Goal: Task Accomplishment & Management: Use online tool/utility

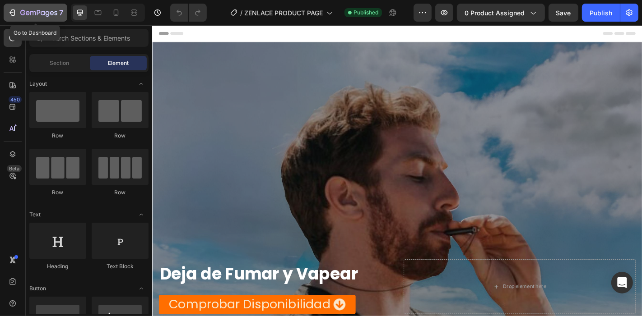
click at [18, 13] on div "7" at bounding box center [35, 12] width 55 height 11
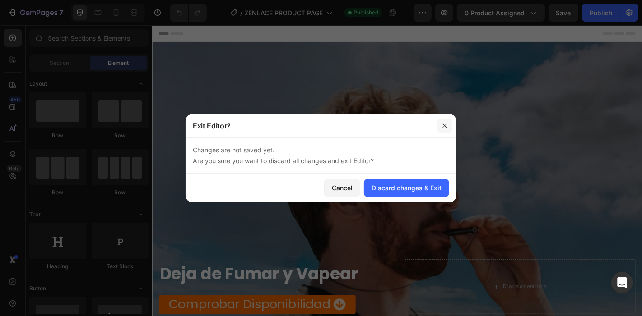
click at [443, 127] on icon "button" at bounding box center [444, 125] width 5 height 5
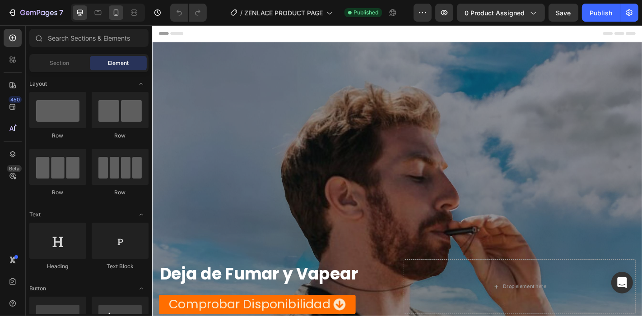
click at [116, 9] on icon at bounding box center [115, 12] width 9 height 9
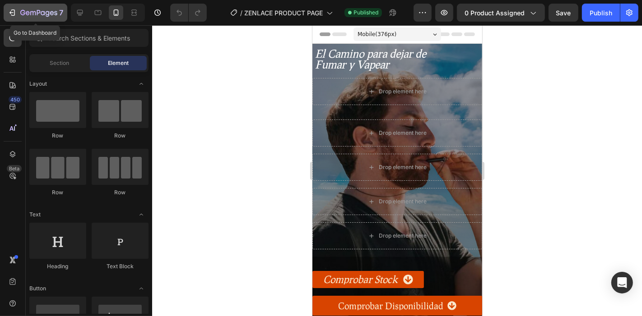
click at [34, 14] on icon "button" at bounding box center [38, 13] width 37 height 8
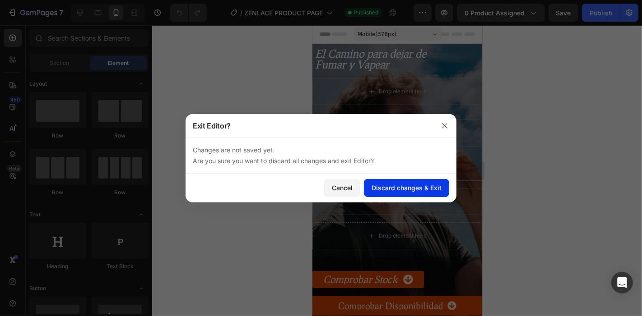
click at [397, 186] on div "Discard changes & Exit" at bounding box center [406, 187] width 70 height 9
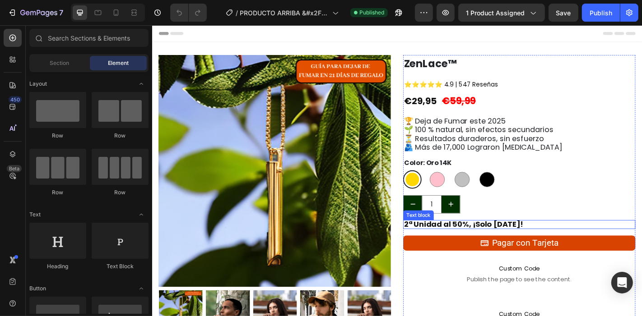
click at [514, 247] on strong "2ª Unidad al 50%, ¡Solo [DATE]!" at bounding box center [496, 245] width 132 height 11
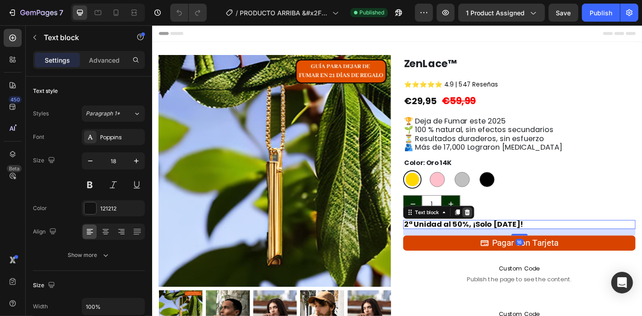
click at [499, 232] on div at bounding box center [499, 232] width 11 height 11
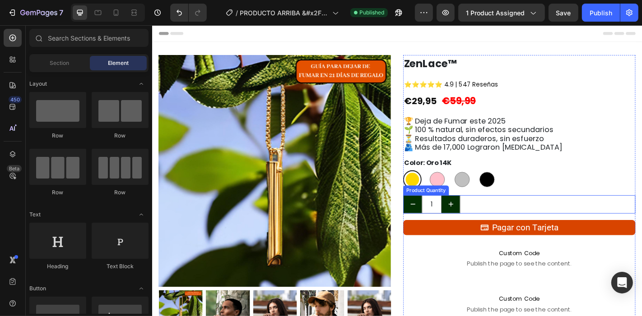
click at [509, 229] on div "1" at bounding box center [557, 223] width 257 height 20
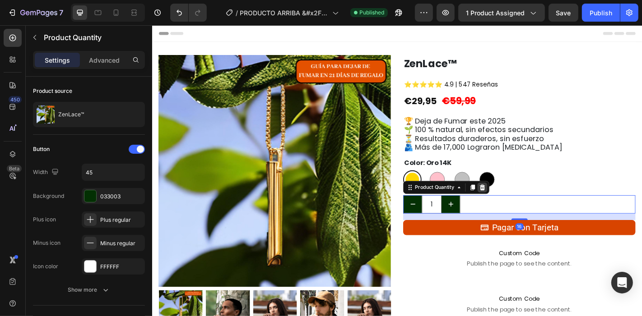
click at [514, 207] on icon at bounding box center [517, 205] width 6 height 6
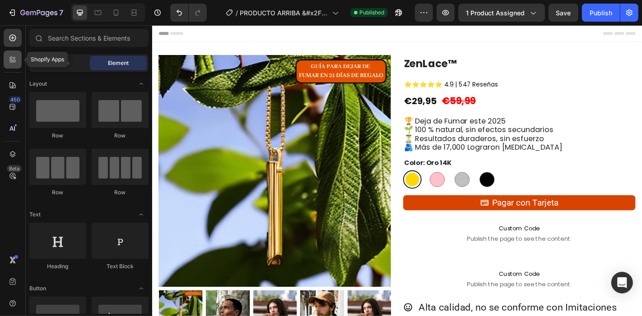
click at [13, 58] on icon at bounding box center [12, 59] width 9 height 9
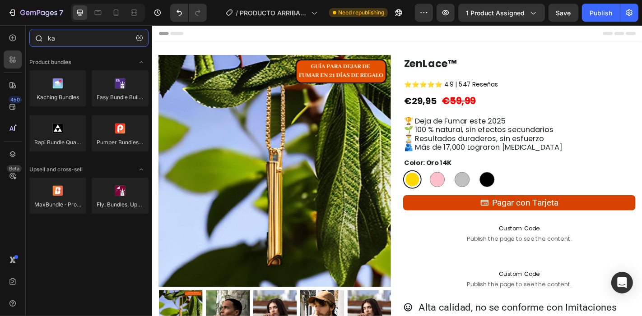
type input "k"
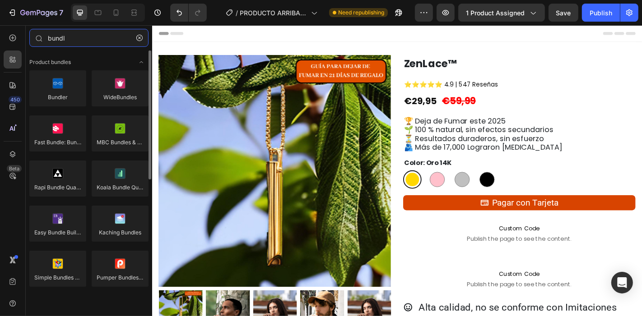
type input "bundl"
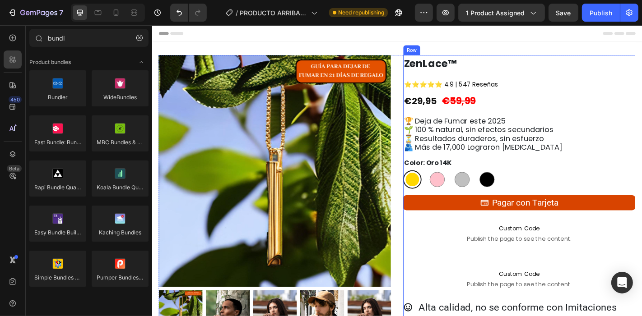
drag, startPoint x: 263, startPoint y: 223, endPoint x: 503, endPoint y: 208, distance: 240.0
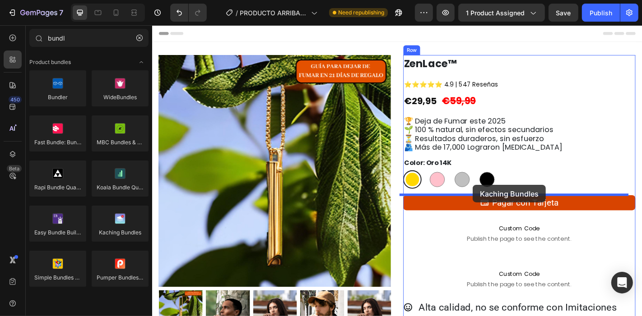
drag, startPoint x: 266, startPoint y: 246, endPoint x: 506, endPoint y: 202, distance: 243.5
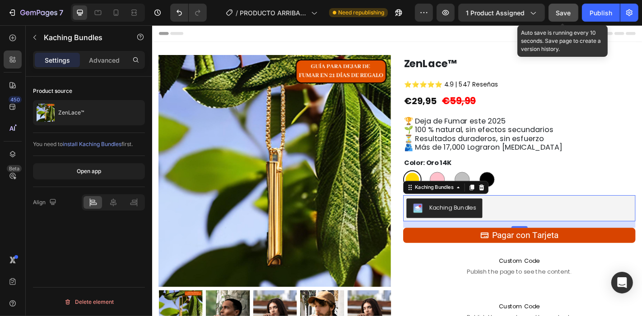
click at [564, 11] on span "Save" at bounding box center [563, 13] width 15 height 8
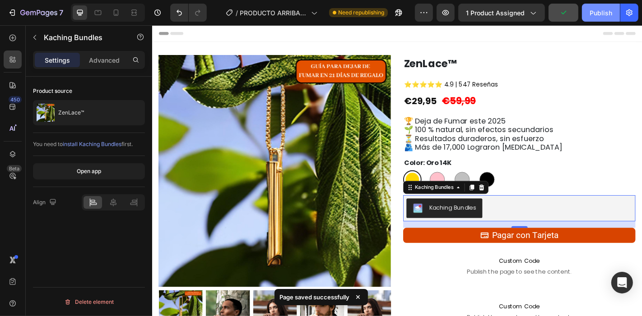
click at [594, 18] on button "Publish" at bounding box center [601, 13] width 38 height 18
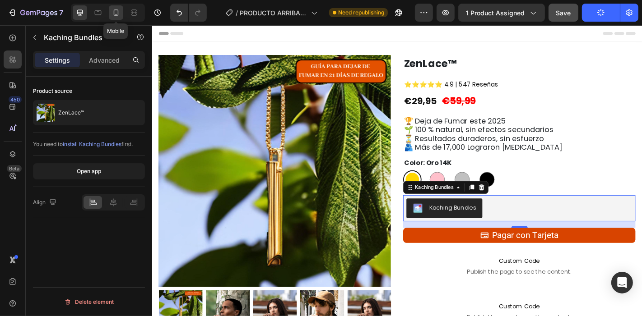
click at [114, 15] on icon at bounding box center [116, 12] width 5 height 6
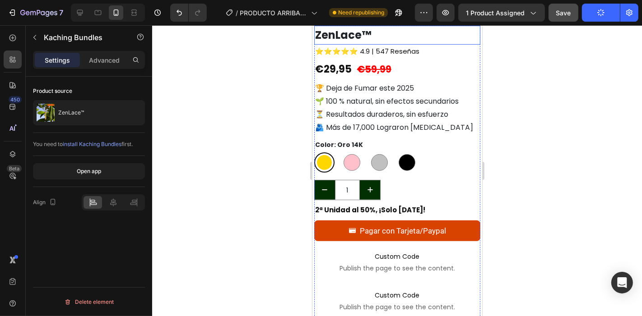
scroll to position [259, 0]
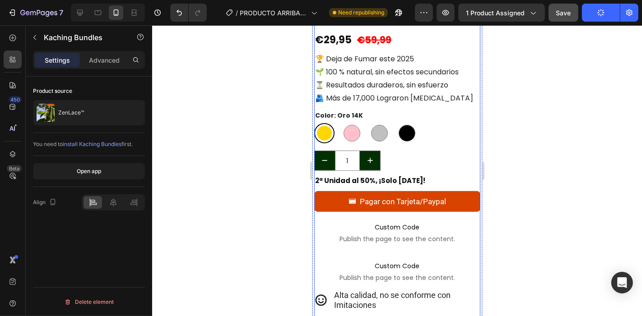
click at [393, 175] on strong "2ª Unidad al 50%, ¡Solo [DATE]!" at bounding box center [369, 179] width 110 height 9
radio input "false"
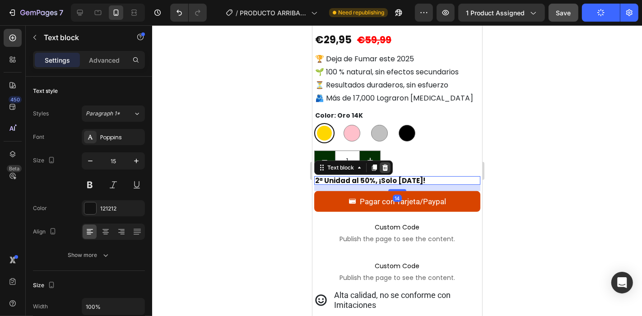
click at [386, 164] on div at bounding box center [384, 167] width 11 height 11
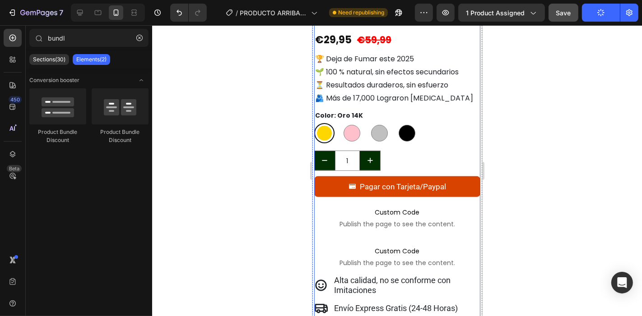
click at [389, 155] on div "1" at bounding box center [397, 160] width 166 height 20
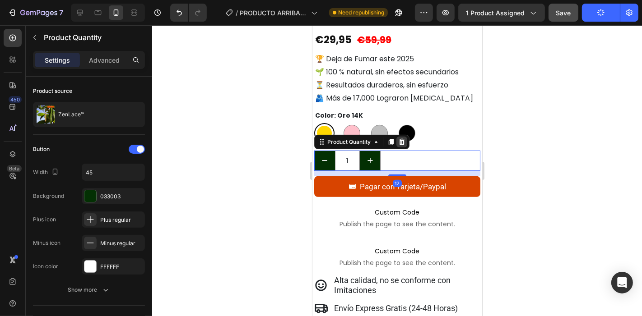
click at [403, 136] on div at bounding box center [401, 141] width 11 height 11
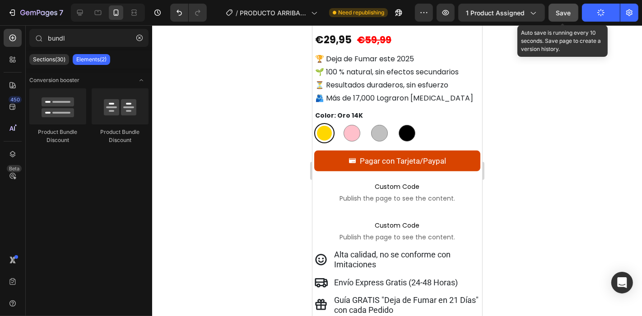
click at [571, 7] on button "Save" at bounding box center [563, 13] width 30 height 18
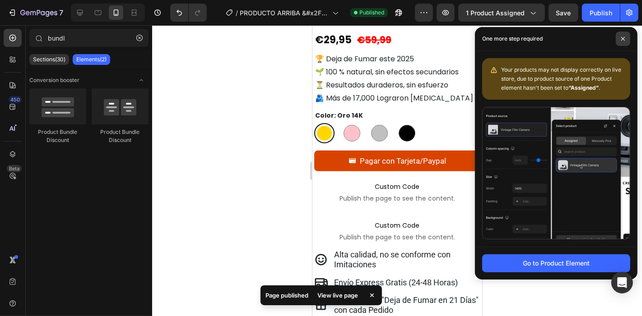
click at [622, 41] on icon at bounding box center [622, 39] width 5 height 5
